Goal: Navigation & Orientation: Find specific page/section

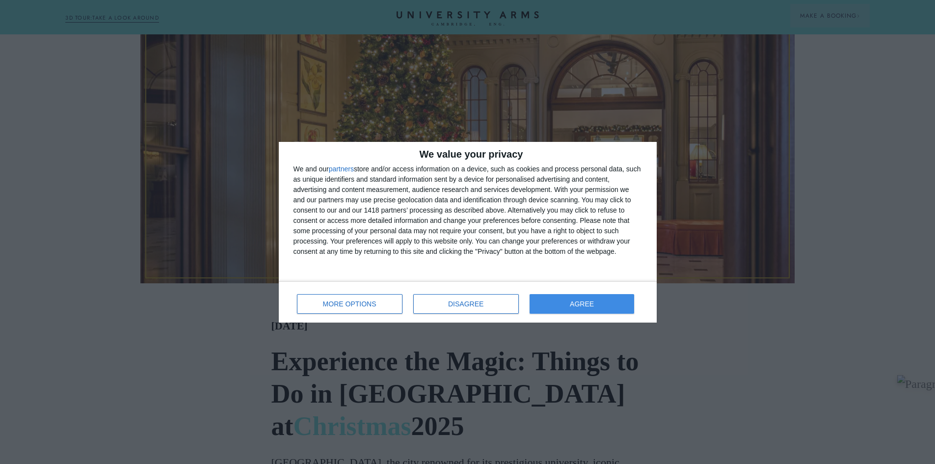
scroll to position [343, 0]
click at [565, 303] on button "AGREE" at bounding box center [581, 304] width 105 height 20
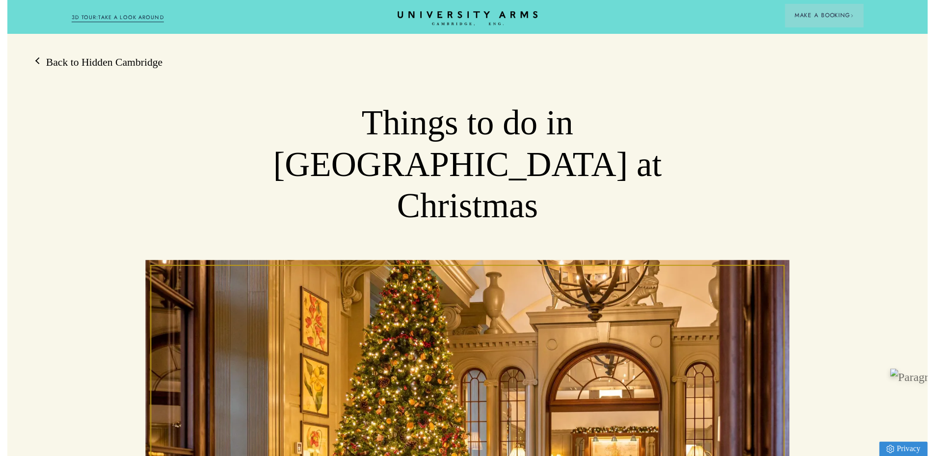
scroll to position [0, 0]
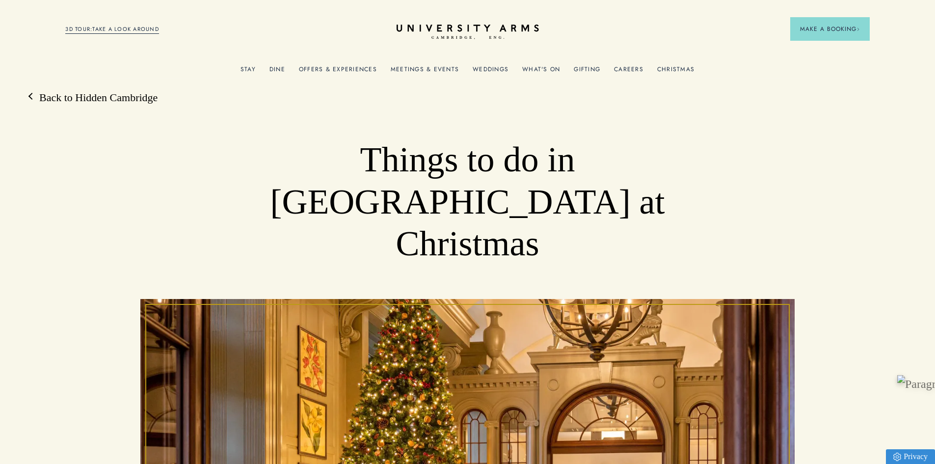
click at [537, 70] on link "What's On" at bounding box center [541, 72] width 38 height 13
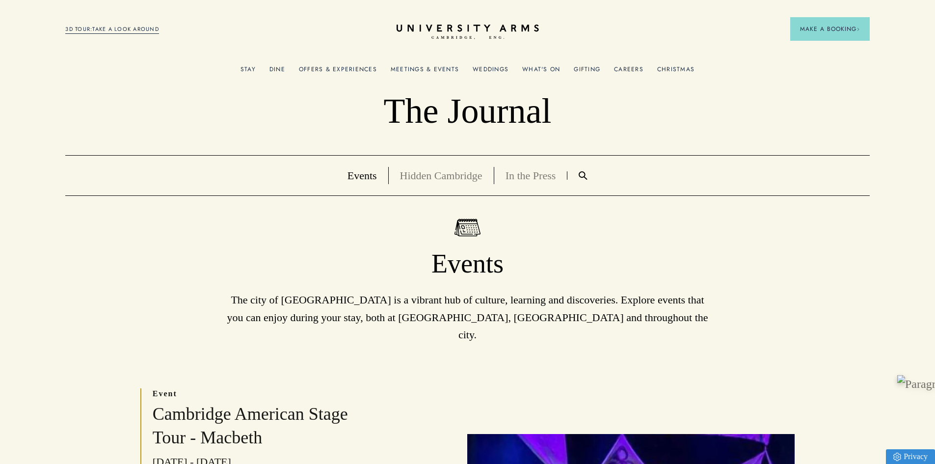
click at [678, 69] on link "Christmas" at bounding box center [675, 72] width 37 height 13
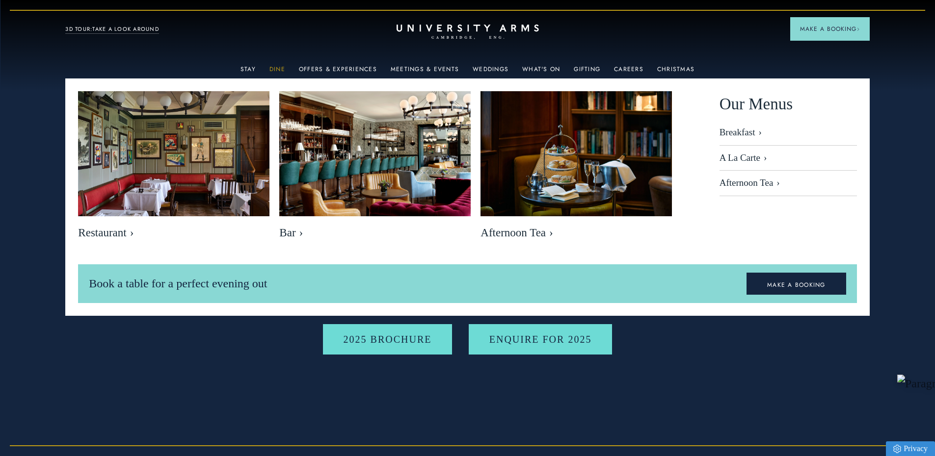
click at [284, 70] on link "Dine" at bounding box center [277, 72] width 16 height 13
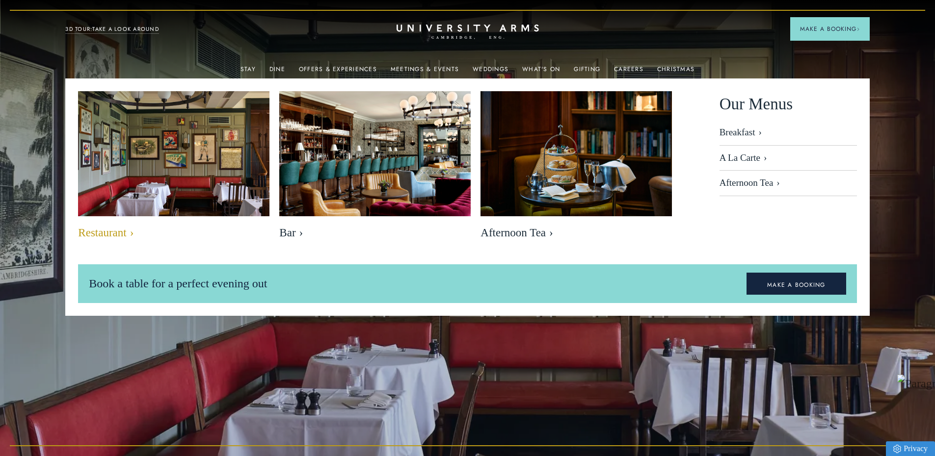
click at [206, 204] on img at bounding box center [174, 154] width 220 height 147
